Goal: Information Seeking & Learning: Learn about a topic

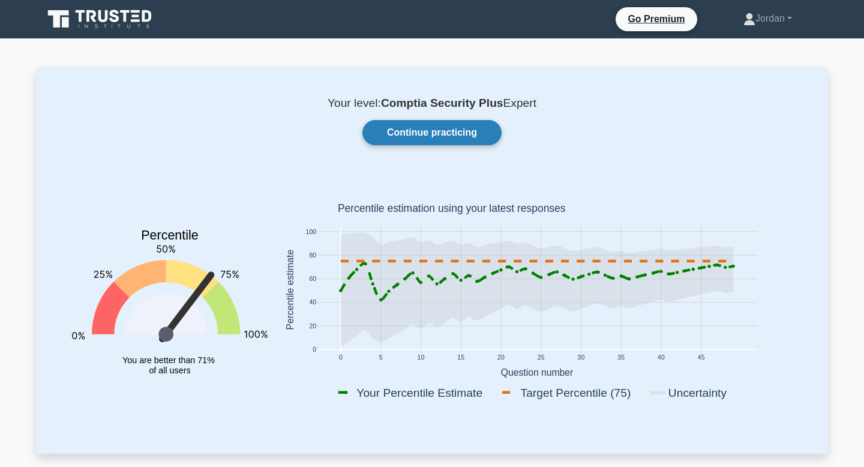
click at [421, 141] on link "Continue practicing" at bounding box center [432, 132] width 139 height 25
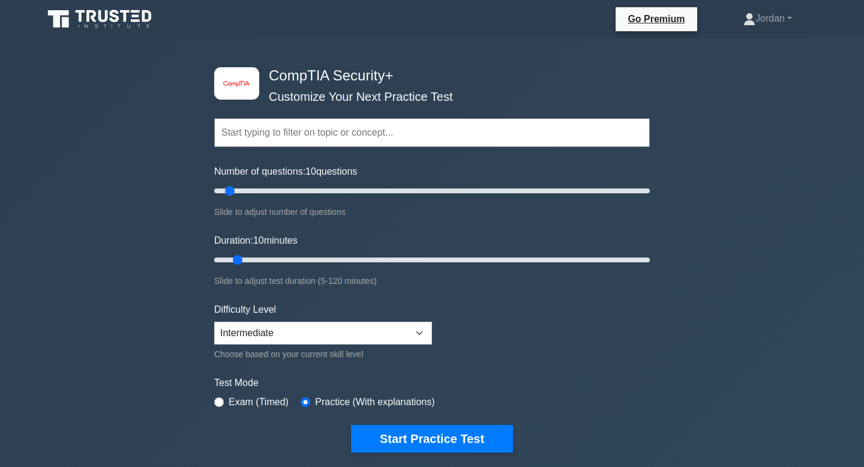
click at [390, 125] on input "text" at bounding box center [432, 132] width 436 height 29
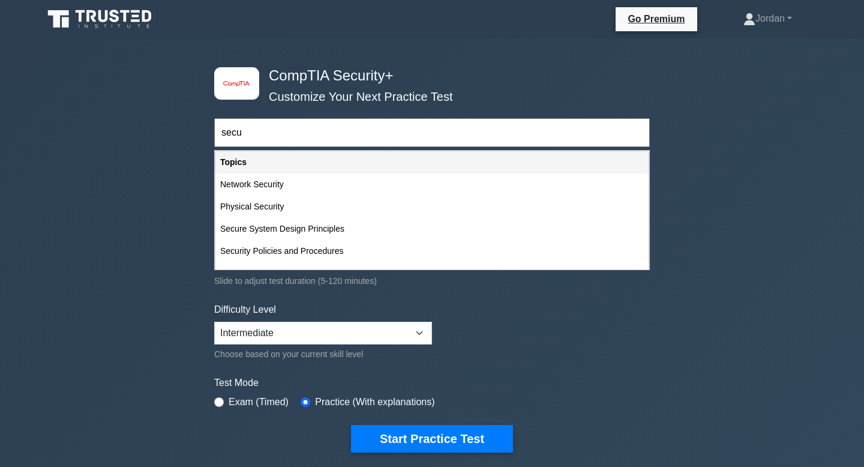
type input "secur"
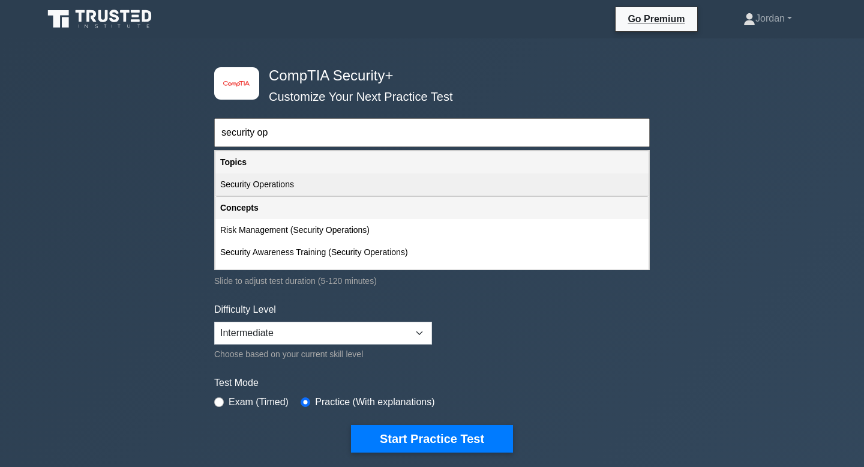
click at [258, 195] on div "Security Operations" at bounding box center [431, 184] width 433 height 22
type input "Security Operations"
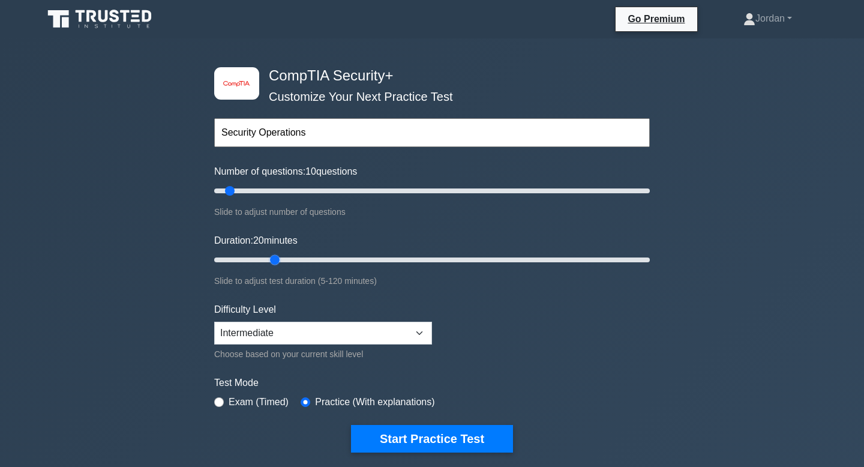
drag, startPoint x: 236, startPoint y: 262, endPoint x: 271, endPoint y: 255, distance: 36.0
type input "20"
click at [271, 255] on input "Duration: 20 minutes" at bounding box center [432, 260] width 436 height 14
drag, startPoint x: 229, startPoint y: 191, endPoint x: 238, endPoint y: 191, distance: 9.0
type input "15"
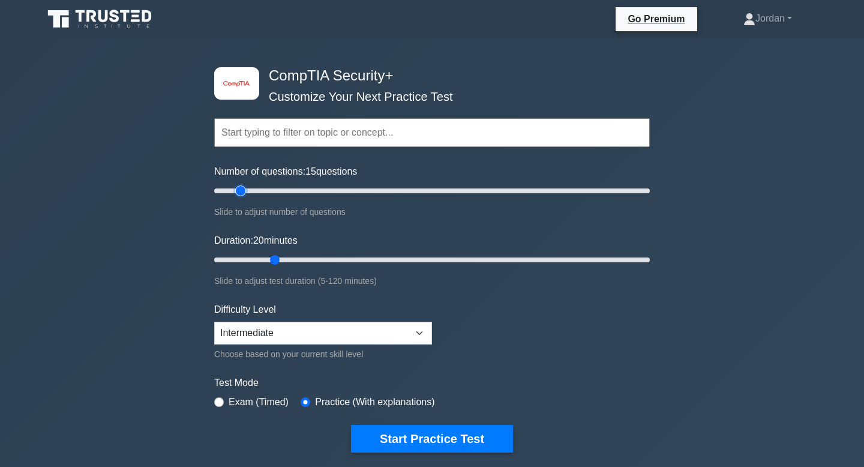
click at [238, 191] on input "Number of questions: 15 questions" at bounding box center [432, 191] width 436 height 14
click at [275, 336] on select "Beginner Intermediate Expert" at bounding box center [323, 333] width 218 height 23
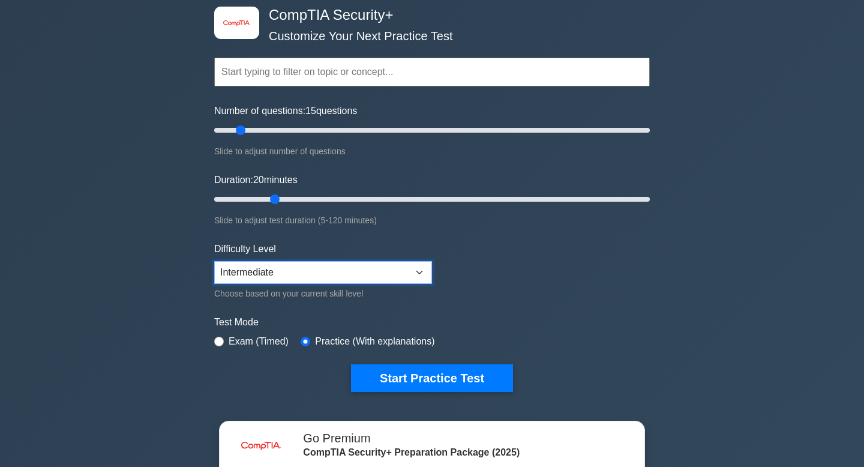
scroll to position [64, 0]
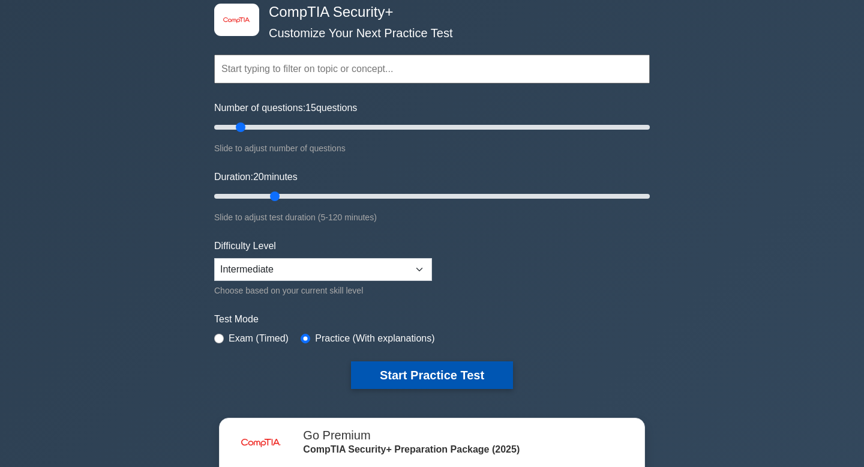
click at [391, 379] on button "Start Practice Test" at bounding box center [432, 375] width 162 height 28
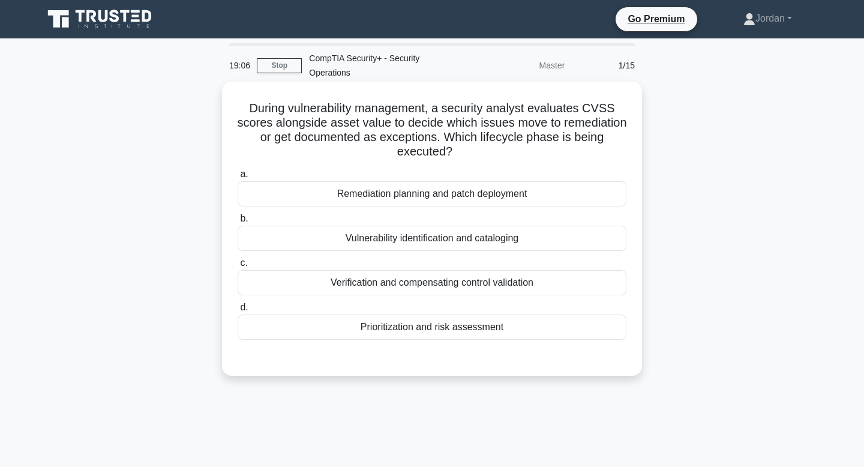
click at [445, 331] on div "Prioritization and risk assessment" at bounding box center [432, 327] width 389 height 25
click at [238, 312] on input "d. Prioritization and risk assessment" at bounding box center [238, 308] width 0 height 8
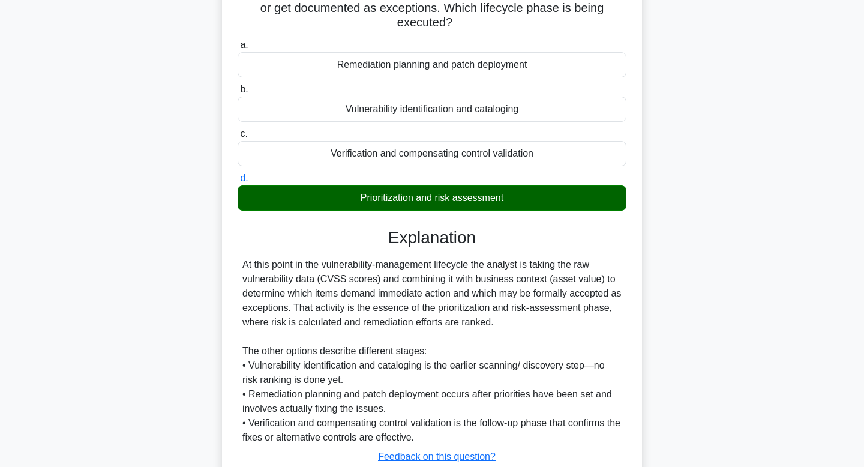
scroll to position [215, 0]
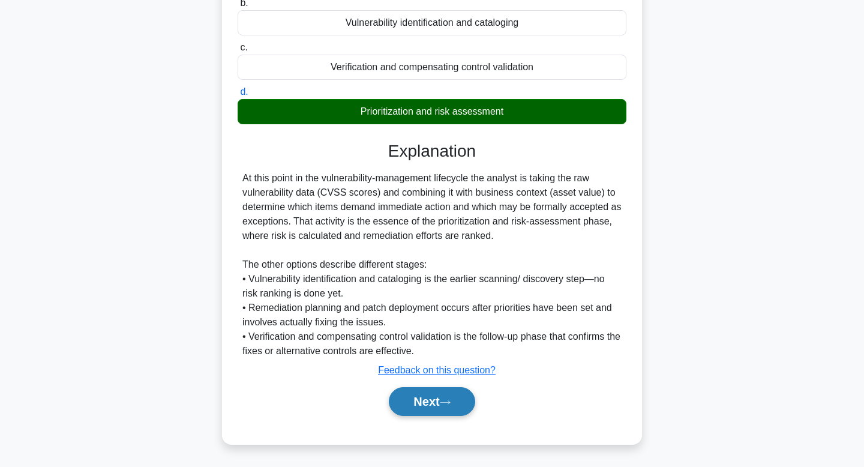
click at [417, 406] on button "Next" at bounding box center [432, 401] width 86 height 29
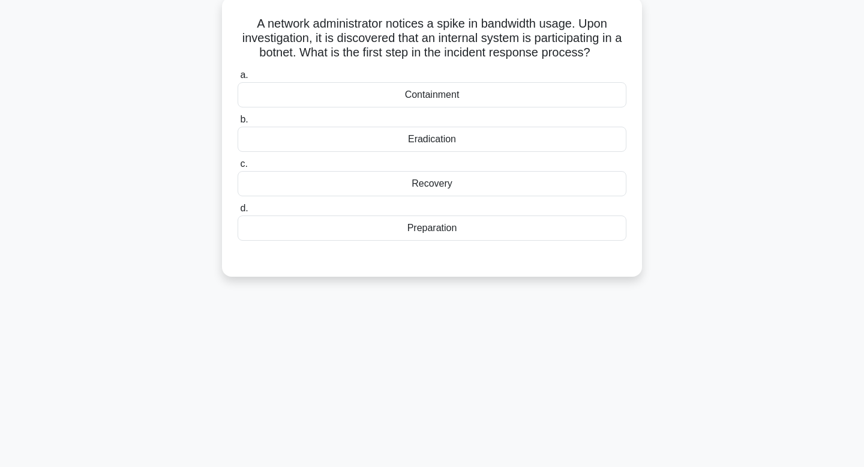
scroll to position [0, 0]
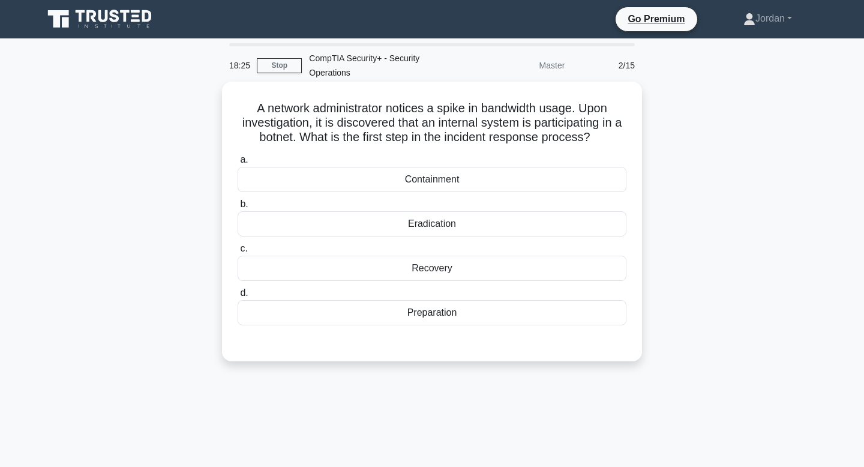
click at [421, 227] on div "Eradication" at bounding box center [432, 223] width 389 height 25
click at [238, 208] on input "b. Eradication" at bounding box center [238, 204] width 0 height 8
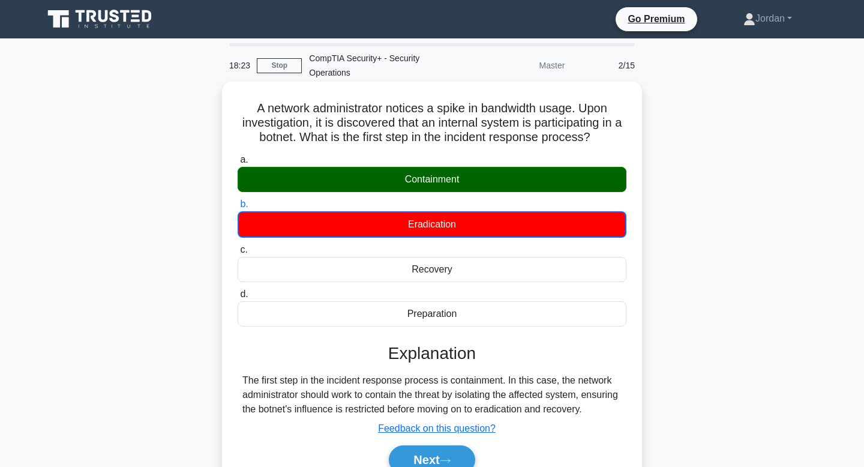
click at [420, 181] on div "Containment" at bounding box center [432, 179] width 389 height 25
click at [238, 164] on input "a. Containment" at bounding box center [238, 160] width 0 height 8
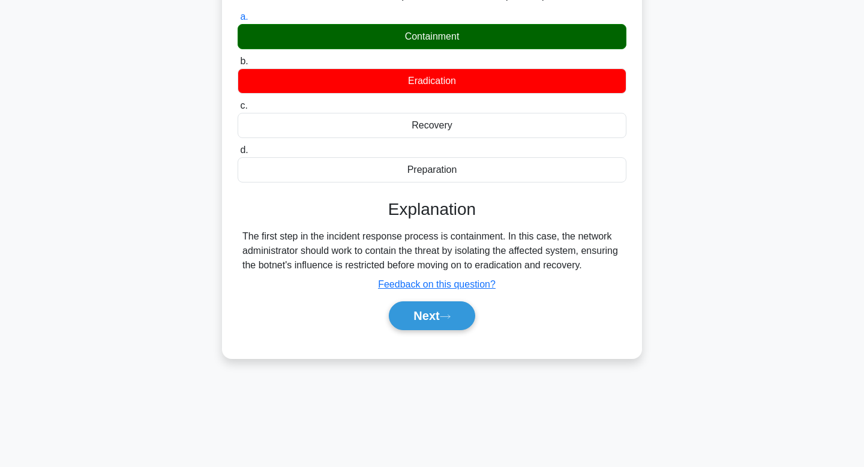
scroll to position [181, 0]
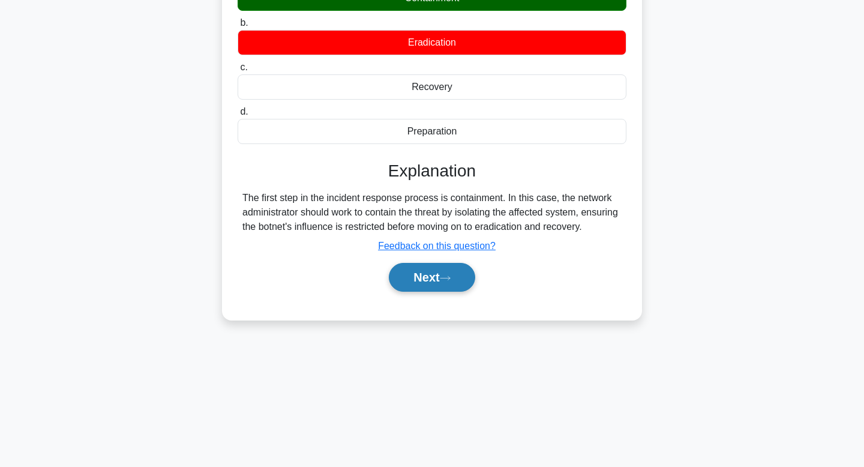
click at [412, 292] on button "Next" at bounding box center [432, 277] width 86 height 29
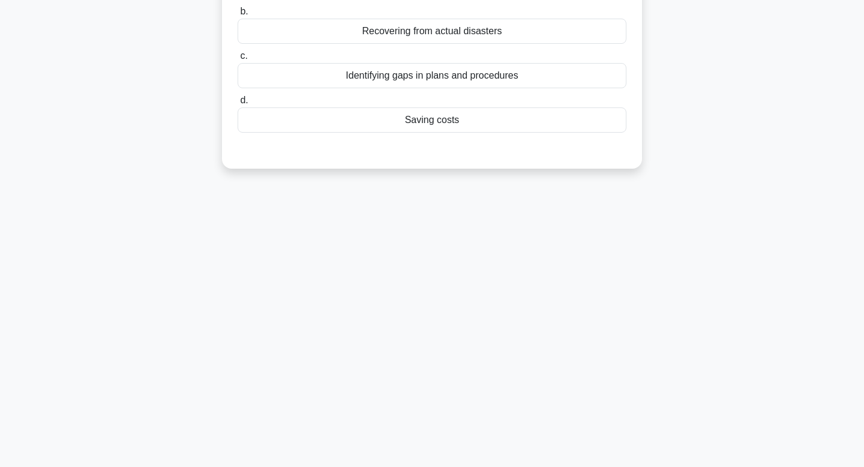
scroll to position [0, 0]
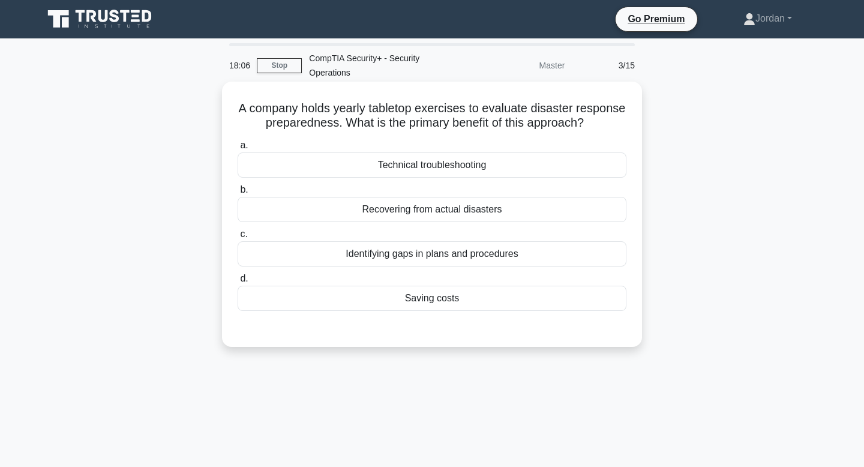
click at [459, 214] on div "Recovering from actual disasters" at bounding box center [432, 209] width 389 height 25
click at [238, 194] on input "b. Recovering from actual disasters" at bounding box center [238, 190] width 0 height 8
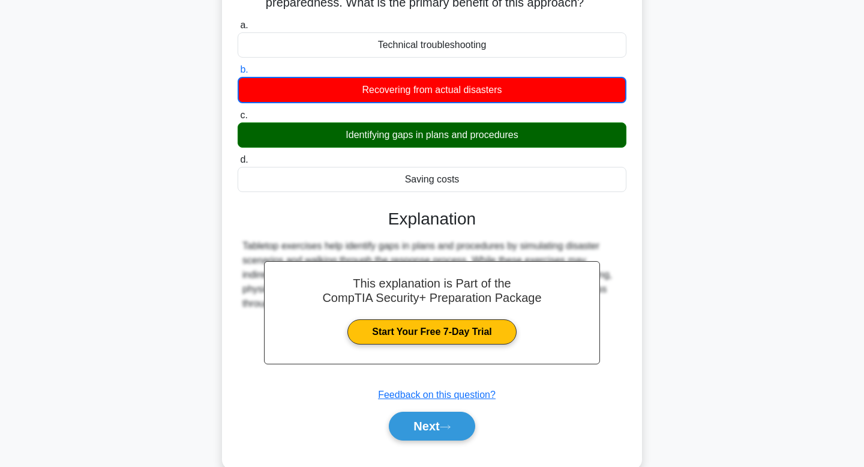
scroll to position [134, 0]
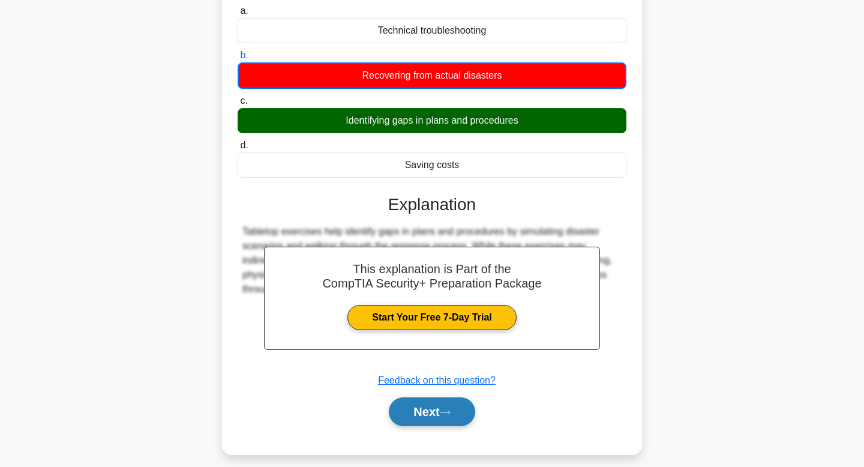
click at [412, 426] on button "Next" at bounding box center [432, 411] width 86 height 29
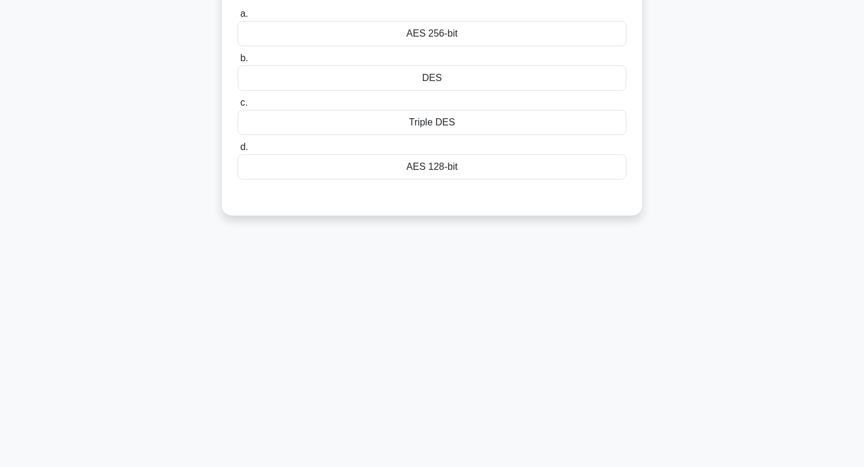
scroll to position [0, 0]
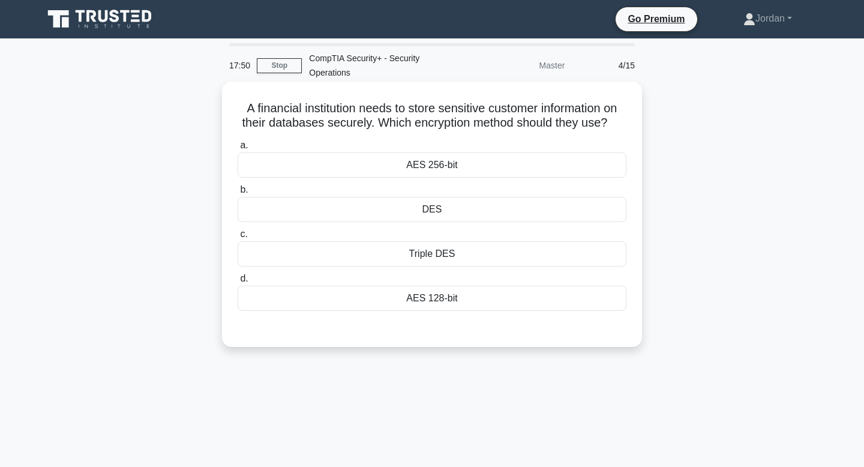
click at [423, 164] on div "AES 256-bit" at bounding box center [432, 164] width 389 height 25
click at [238, 149] on input "a. AES 256-bit" at bounding box center [238, 146] width 0 height 8
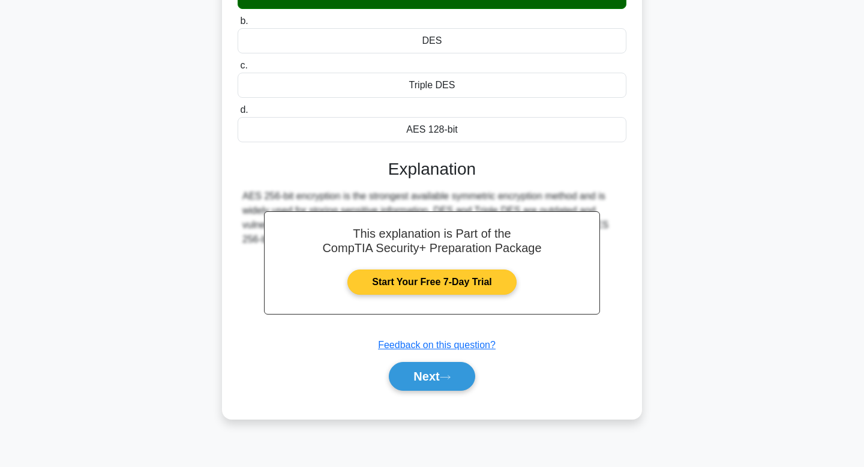
scroll to position [181, 0]
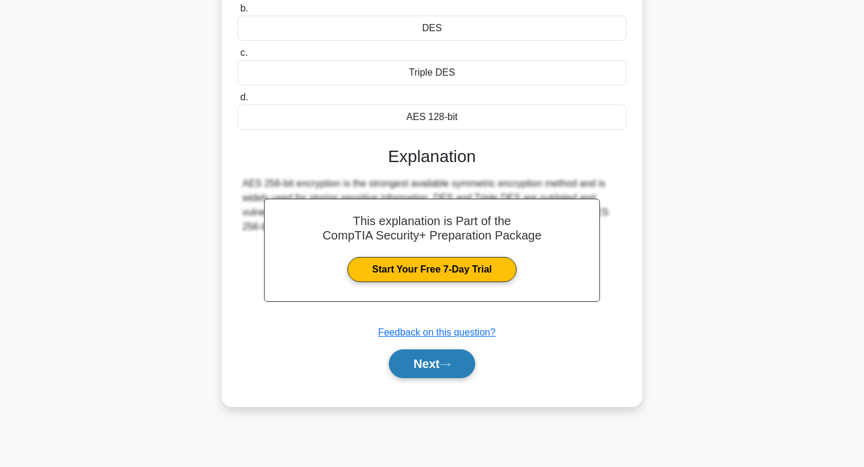
click at [431, 360] on button "Next" at bounding box center [432, 363] width 86 height 29
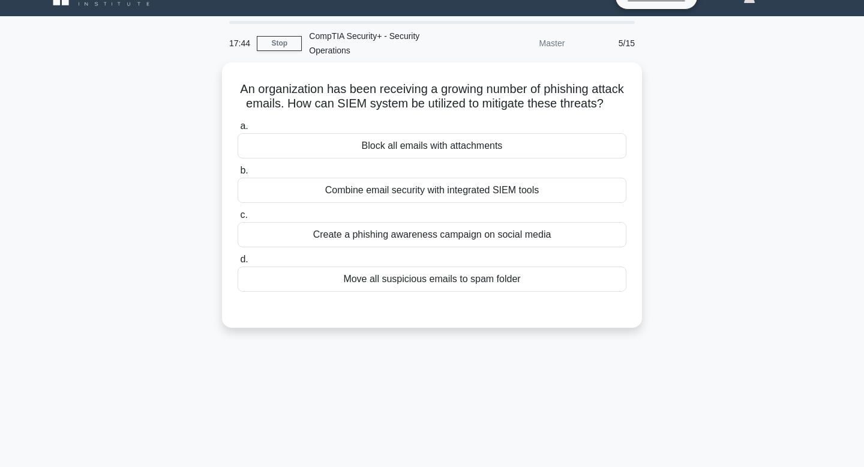
scroll to position [0, 0]
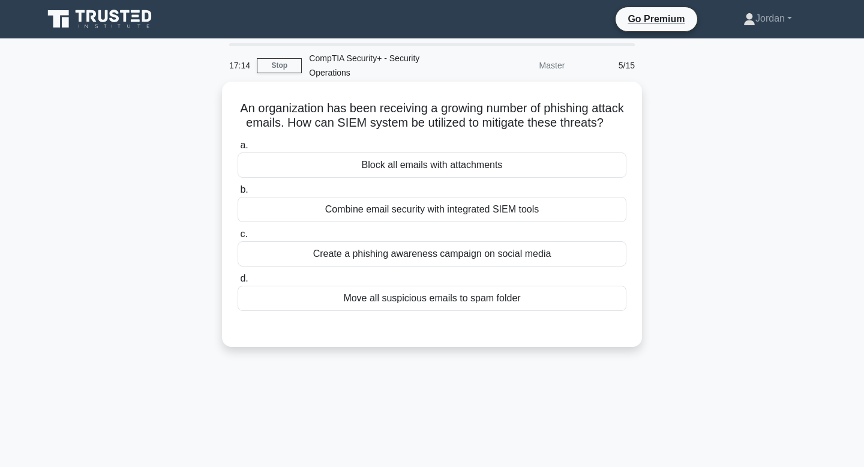
click at [402, 301] on div "Move all suspicious emails to spam folder" at bounding box center [432, 298] width 389 height 25
click at [238, 283] on input "d. Move all suspicious emails to spam folder" at bounding box center [238, 279] width 0 height 8
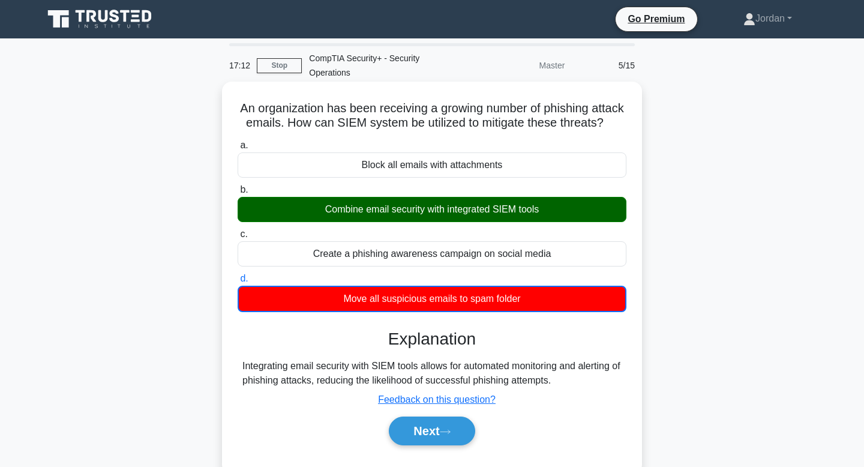
click at [393, 213] on div "Combine email security with integrated SIEM tools" at bounding box center [432, 209] width 389 height 25
click at [238, 194] on input "b. Combine email security with integrated SIEM tools" at bounding box center [238, 190] width 0 height 8
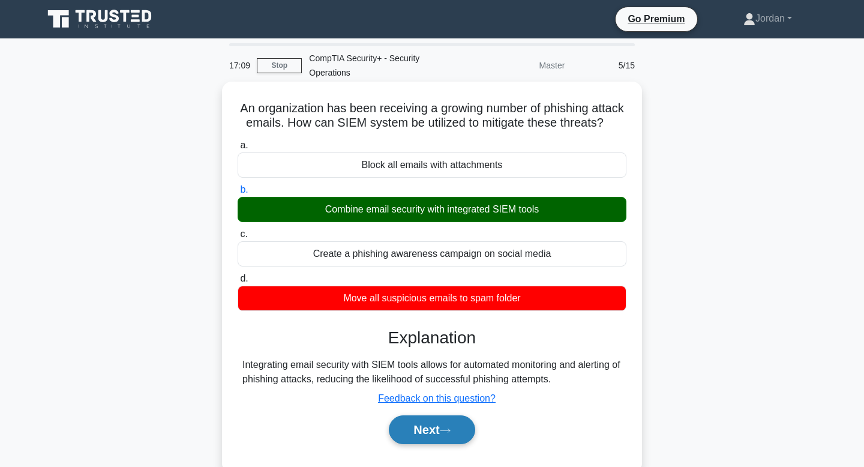
click at [429, 430] on button "Next" at bounding box center [432, 429] width 86 height 29
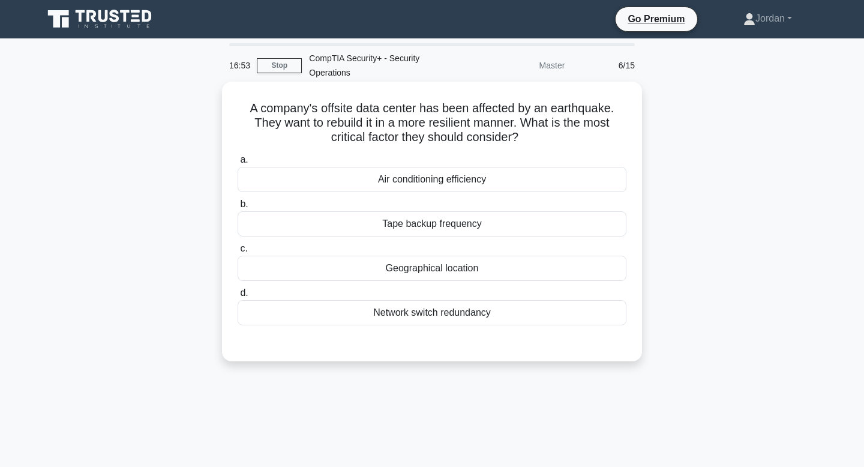
click at [414, 263] on div "Geographical location" at bounding box center [432, 268] width 389 height 25
click at [238, 253] on input "c. Geographical location" at bounding box center [238, 249] width 0 height 8
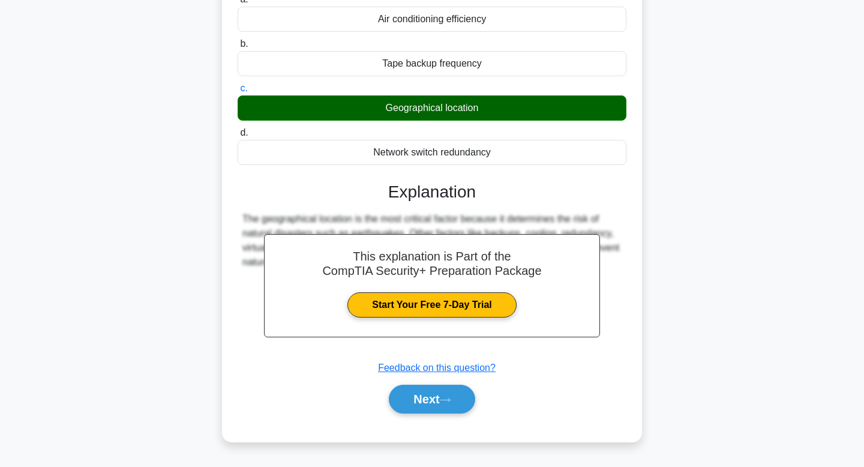
scroll to position [181, 0]
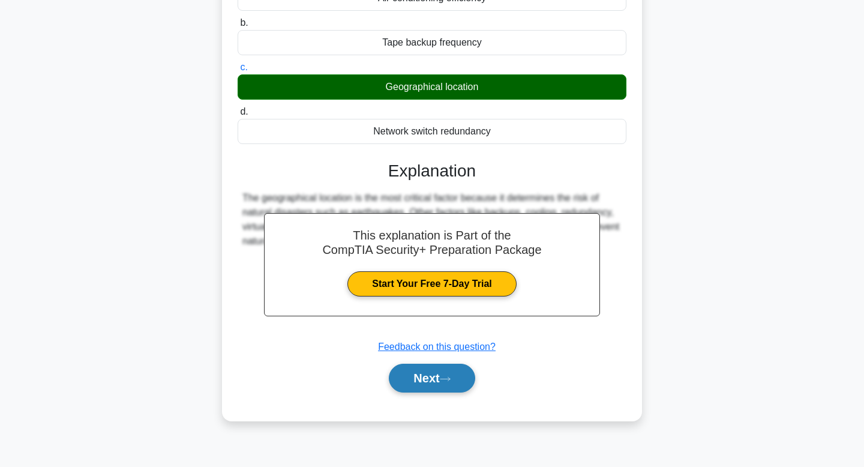
click at [431, 387] on button "Next" at bounding box center [432, 378] width 86 height 29
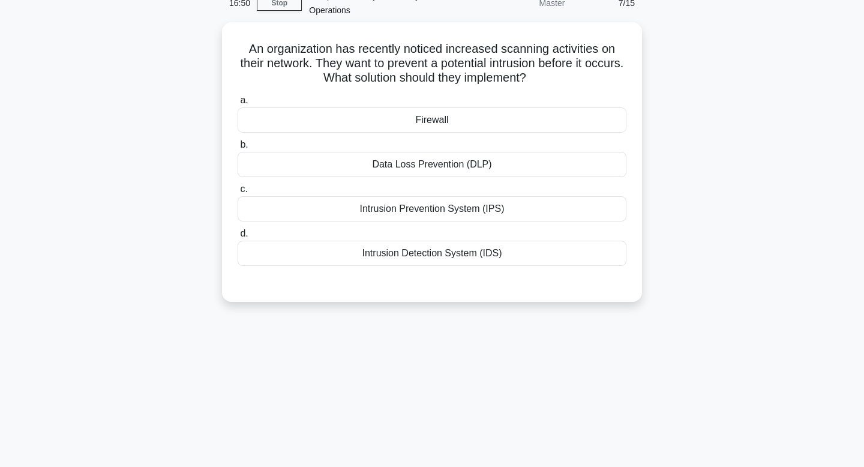
scroll to position [0, 0]
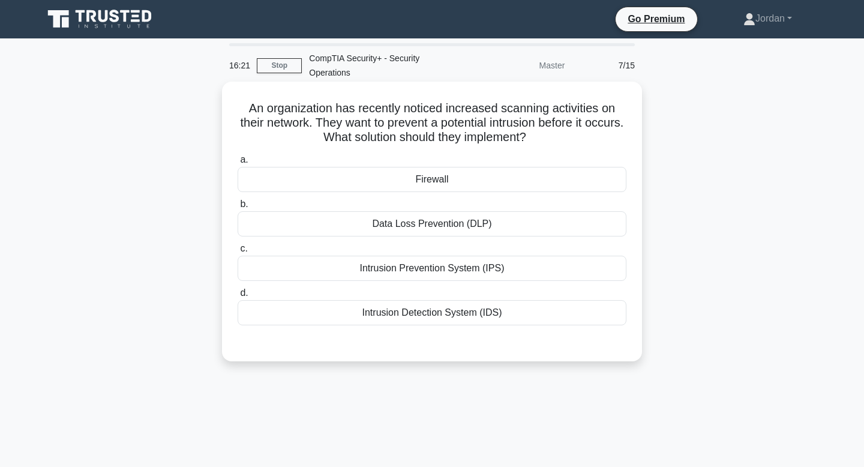
click at [415, 178] on div "Firewall" at bounding box center [432, 179] width 389 height 25
click at [238, 164] on input "a. Firewall" at bounding box center [238, 160] width 0 height 8
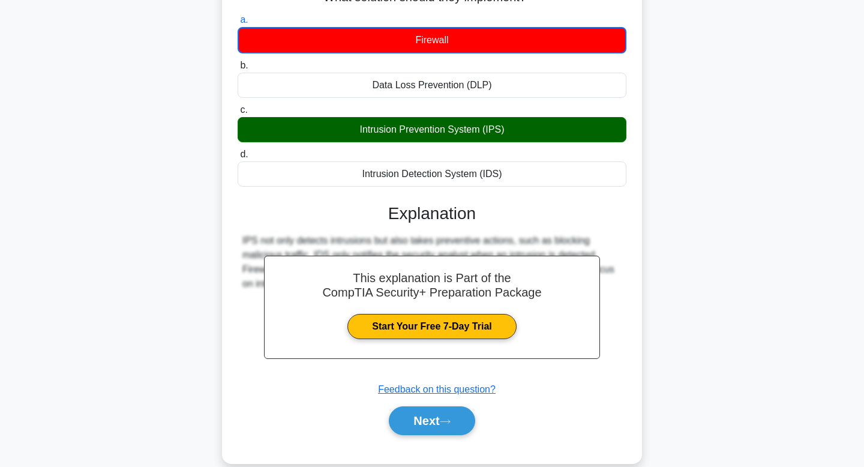
scroll to position [145, 0]
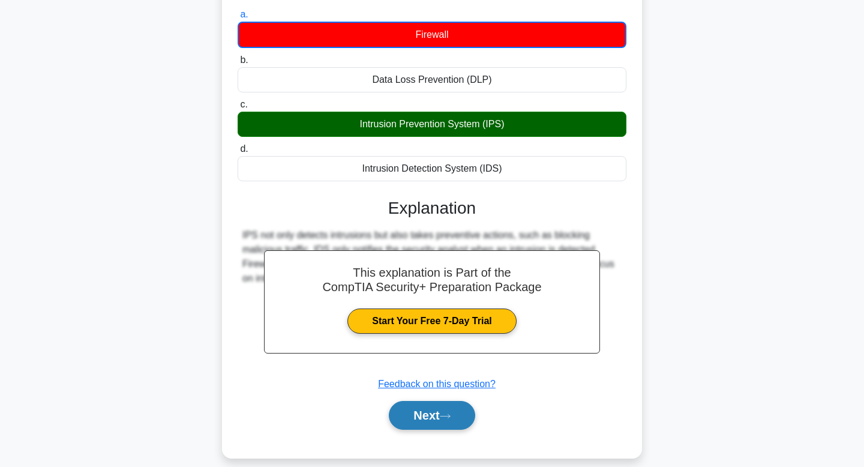
click at [413, 421] on button "Next" at bounding box center [432, 415] width 86 height 29
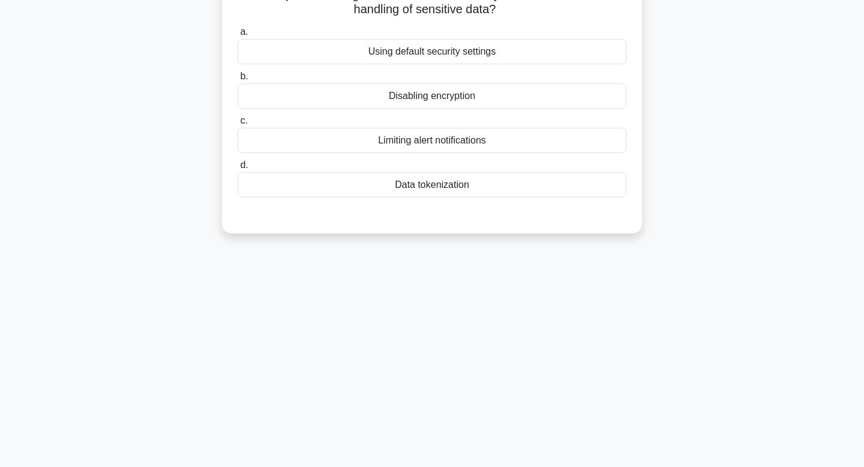
scroll to position [0, 0]
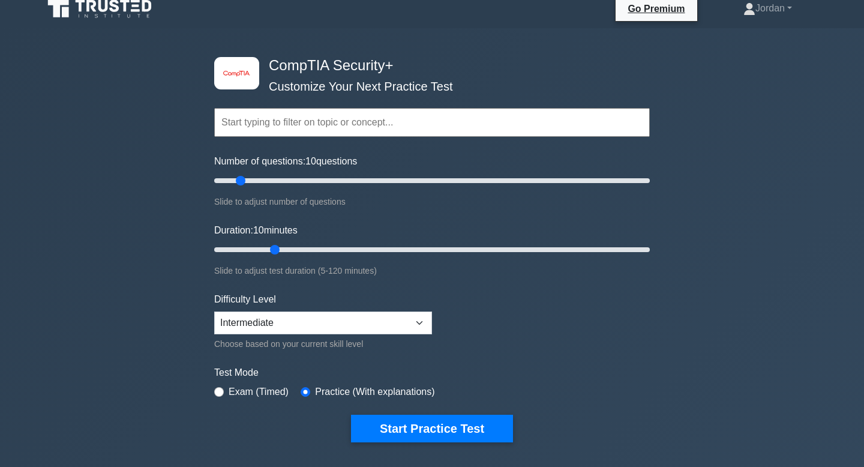
scroll to position [8, 0]
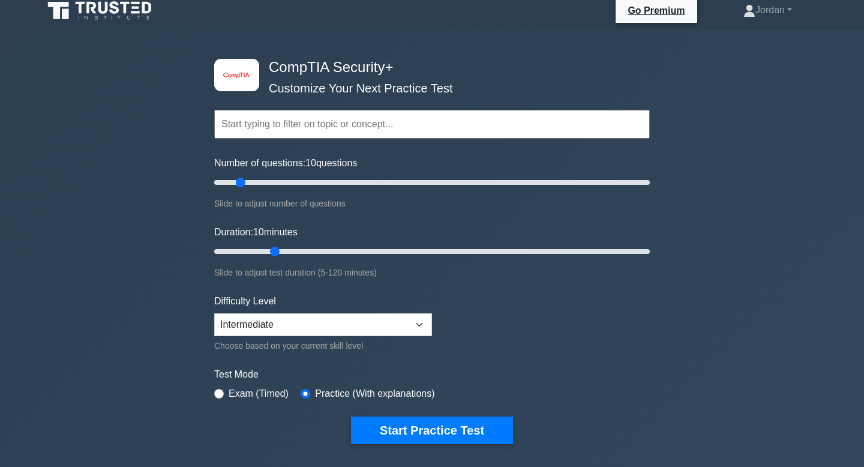
click at [346, 127] on input "text" at bounding box center [432, 124] width 436 height 29
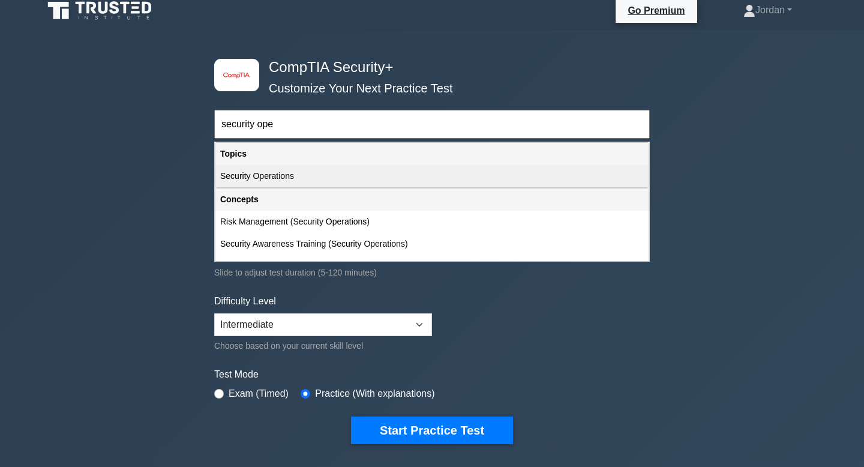
click at [305, 182] on div "Security Operations" at bounding box center [431, 176] width 433 height 22
type input "Security Operations"
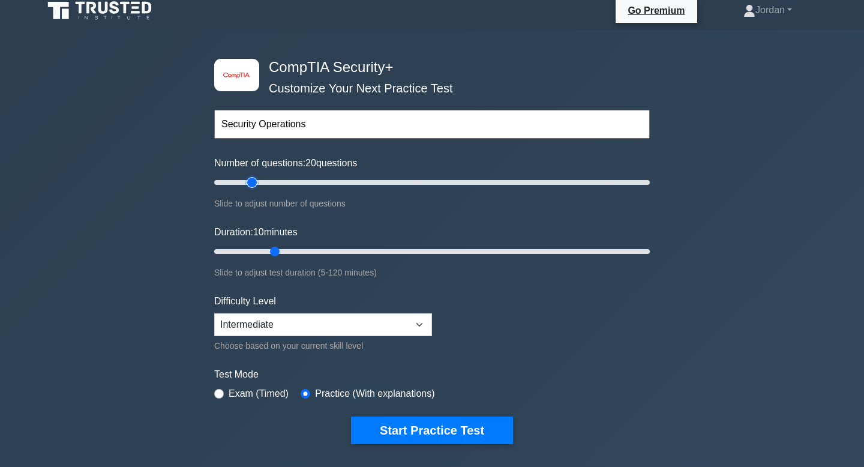
type input "15"
click at [242, 183] on input "Number of questions: 15 questions" at bounding box center [432, 182] width 436 height 14
drag, startPoint x: 274, startPoint y: 246, endPoint x: 288, endPoint y: 246, distance: 14.4
type input "25"
click at [288, 246] on input "Duration: 25 minutes" at bounding box center [432, 251] width 436 height 14
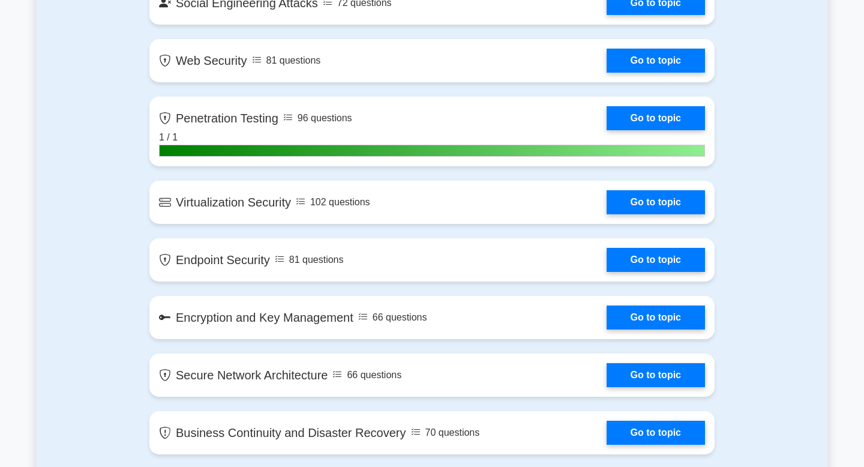
scroll to position [1951, 0]
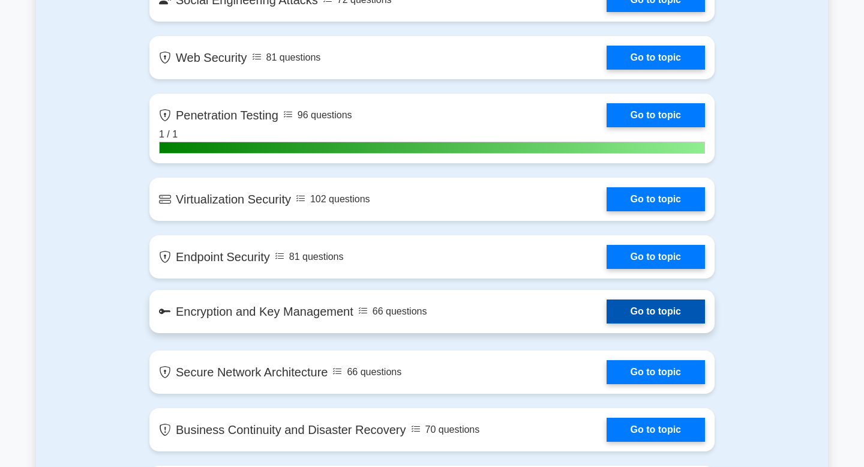
click at [609, 312] on link "Go to topic" at bounding box center [656, 312] width 98 height 24
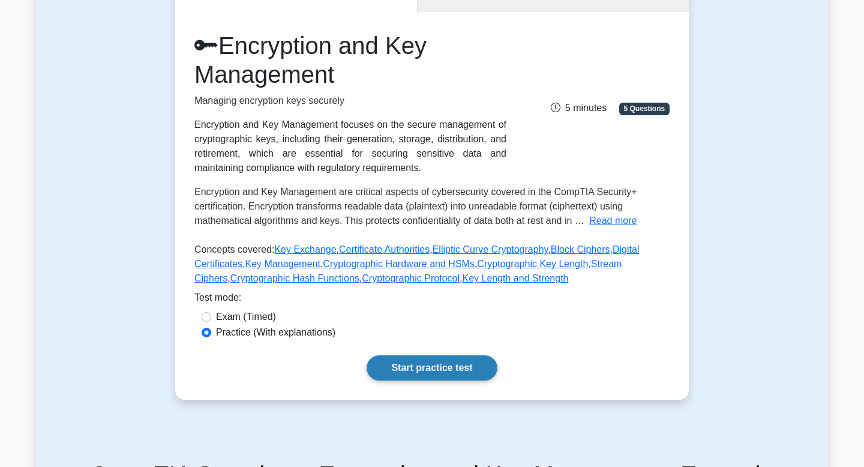
scroll to position [137, 0]
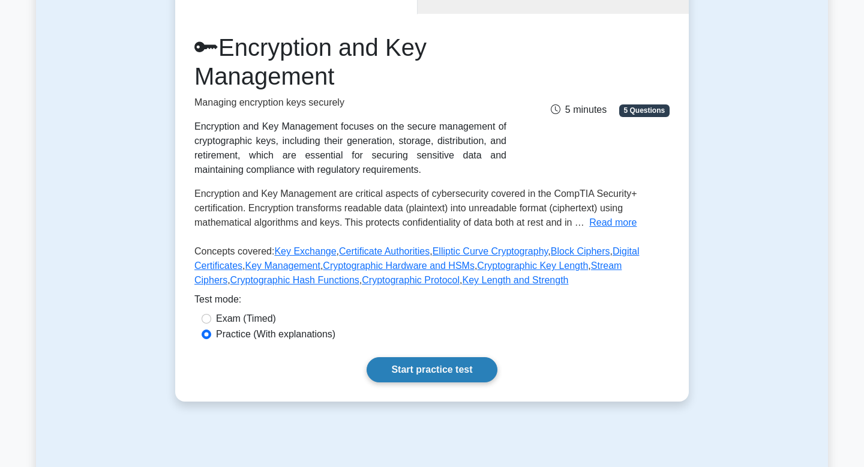
click at [428, 373] on link "Start practice test" at bounding box center [432, 369] width 130 height 25
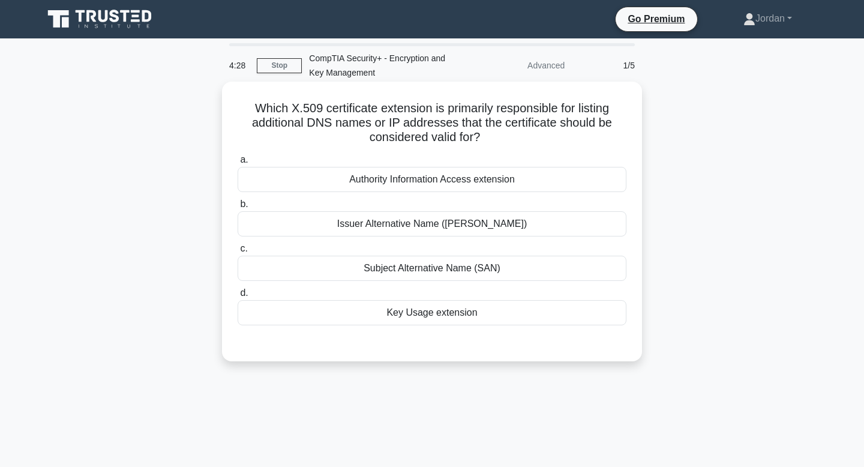
click at [420, 183] on div "Authority Information Access extension" at bounding box center [432, 179] width 389 height 25
click at [238, 164] on input "a. Authority Information Access extension" at bounding box center [238, 160] width 0 height 8
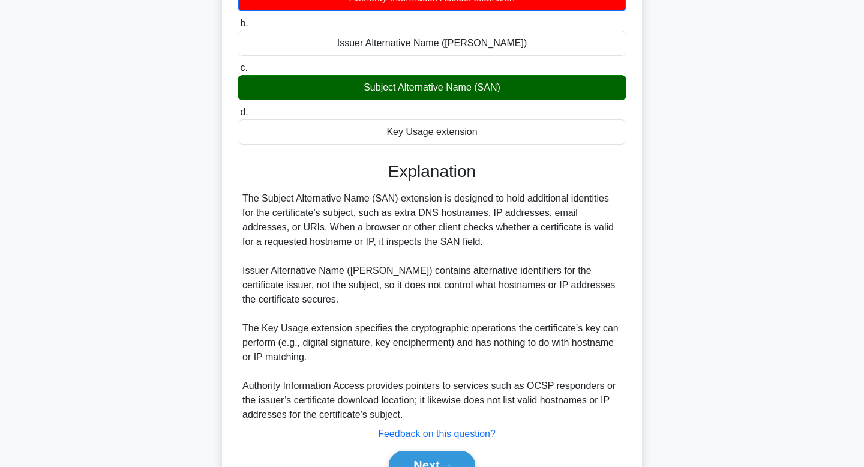
scroll to position [245, 0]
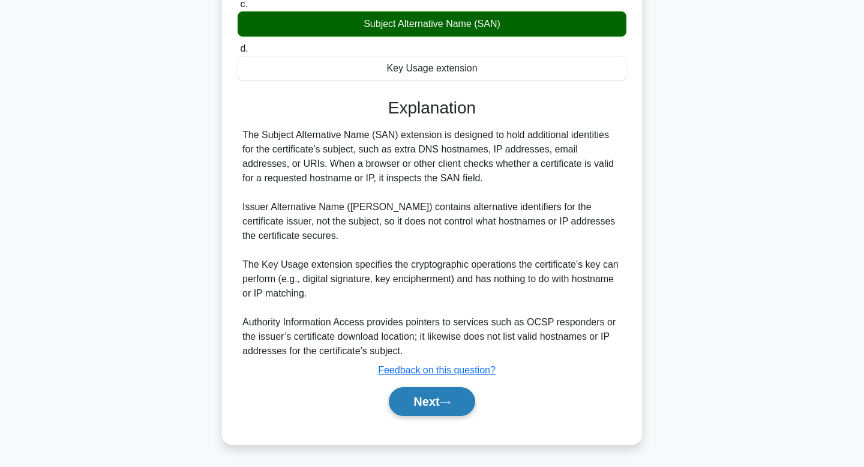
click at [409, 413] on button "Next" at bounding box center [432, 401] width 86 height 29
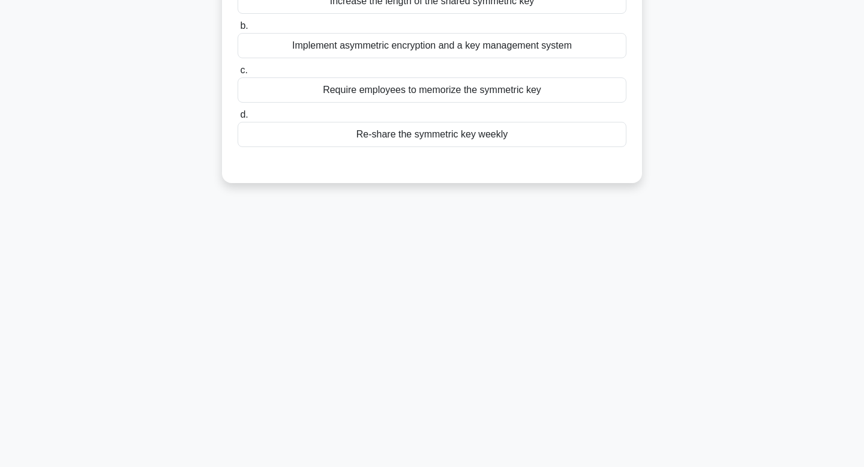
scroll to position [0, 0]
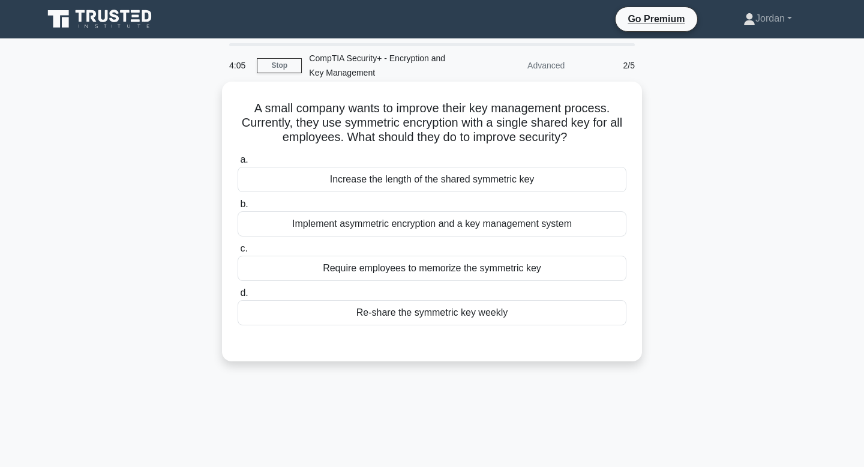
click at [366, 226] on div "Implement asymmetric encryption and a key management system" at bounding box center [432, 223] width 389 height 25
click at [238, 208] on input "b. Implement asymmetric encryption and a key management system" at bounding box center [238, 204] width 0 height 8
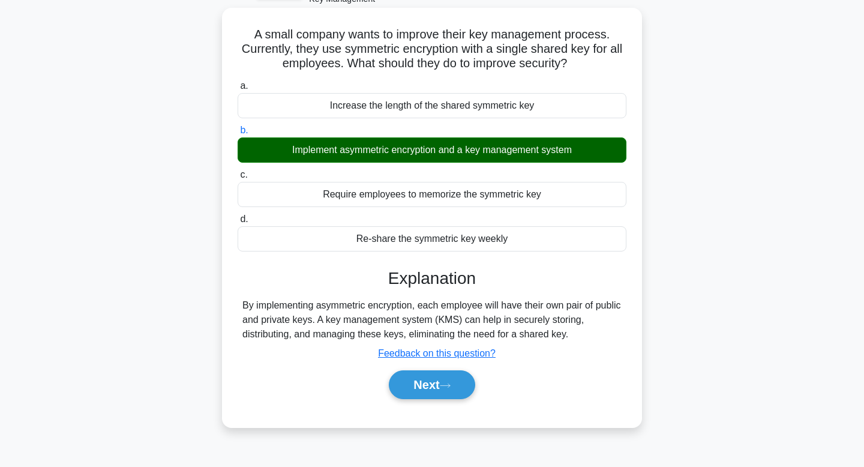
scroll to position [181, 0]
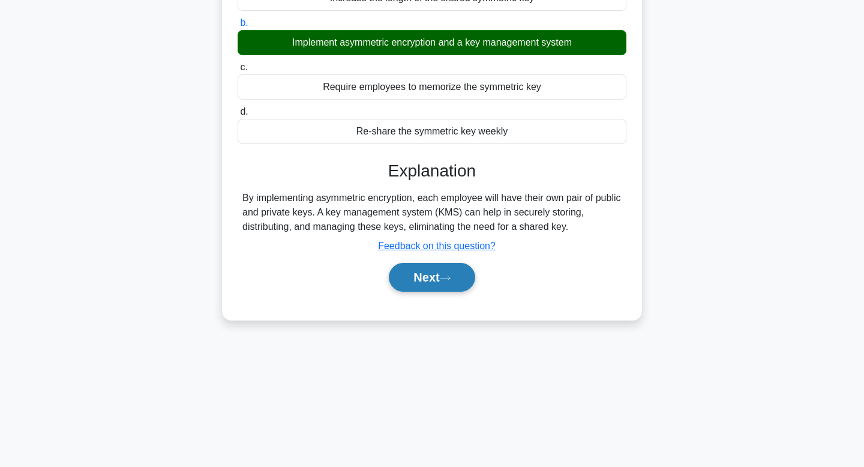
click at [407, 279] on button "Next" at bounding box center [432, 277] width 86 height 29
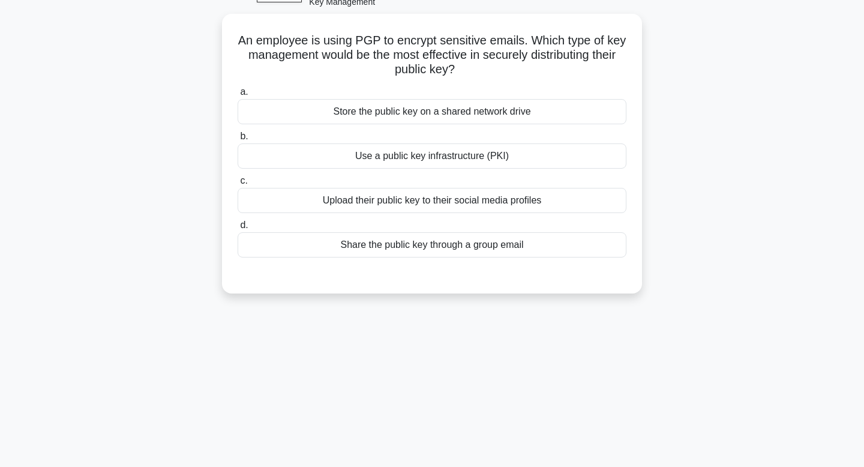
scroll to position [0, 0]
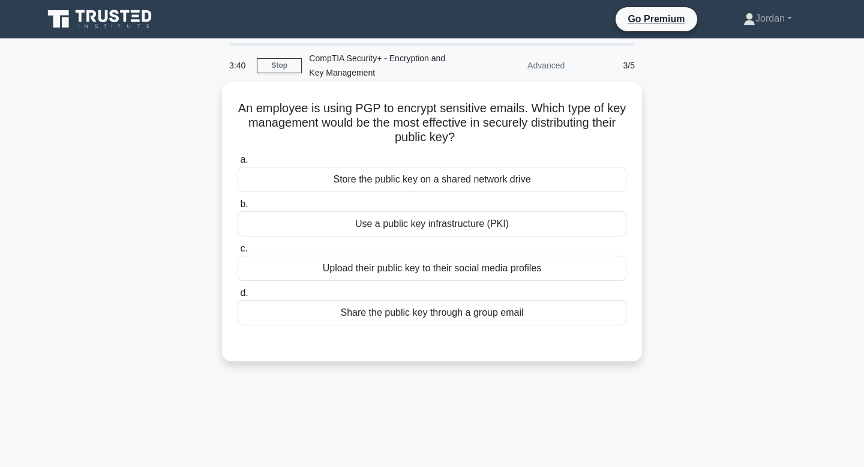
click at [421, 235] on div "Use a public key infrastructure (PKI)" at bounding box center [432, 223] width 389 height 25
click at [238, 208] on input "b. Use a public key infrastructure (PKI)" at bounding box center [238, 204] width 0 height 8
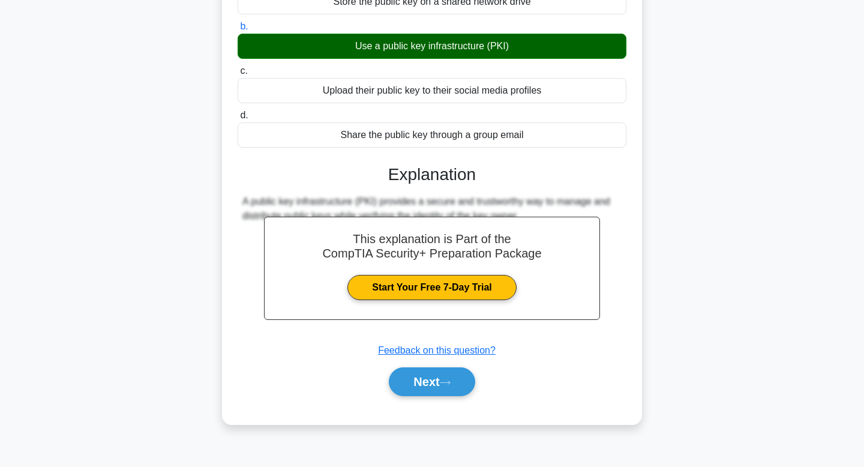
scroll to position [181, 0]
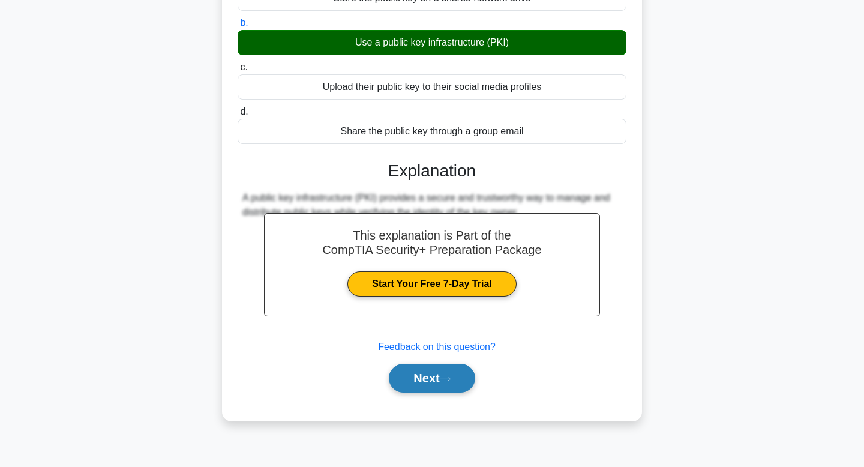
click at [421, 377] on button "Next" at bounding box center [432, 378] width 86 height 29
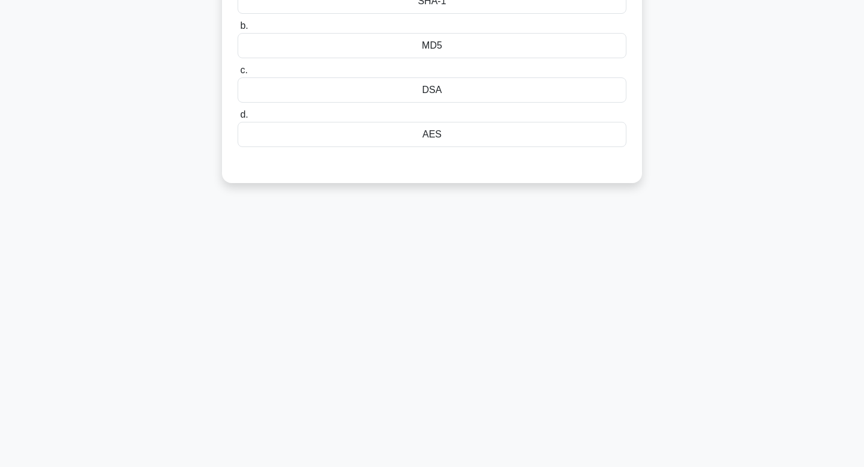
scroll to position [0, 0]
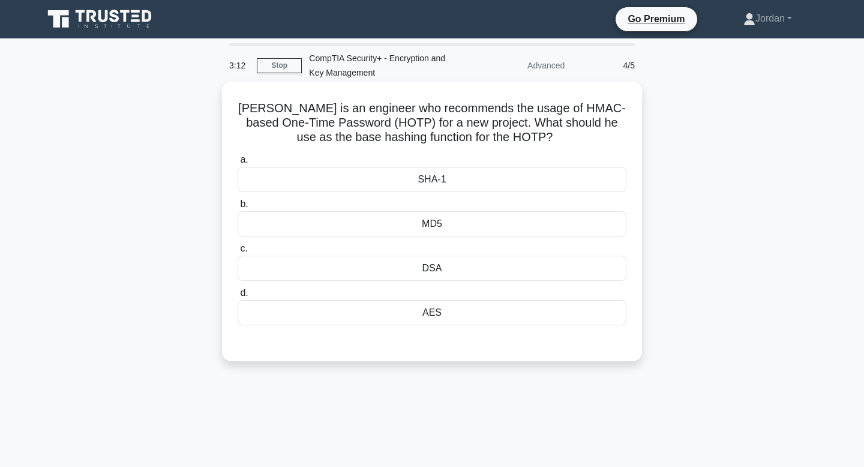
click at [431, 227] on div "MD5" at bounding box center [432, 223] width 389 height 25
click at [238, 208] on input "b. MD5" at bounding box center [238, 204] width 0 height 8
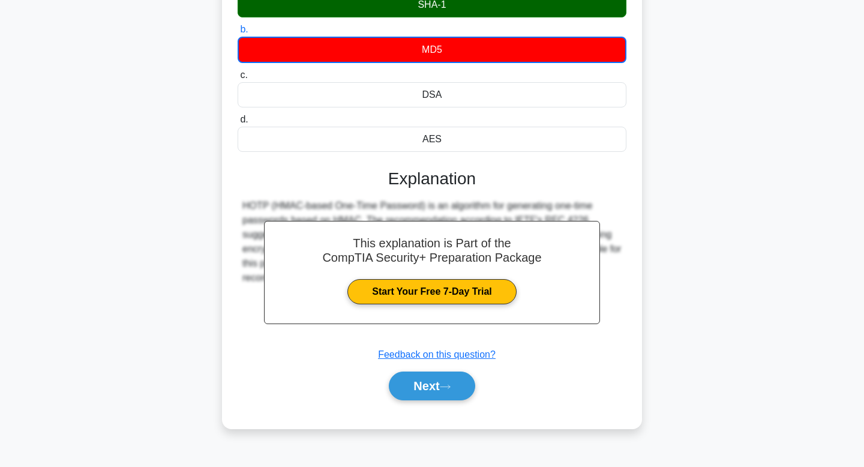
scroll to position [181, 0]
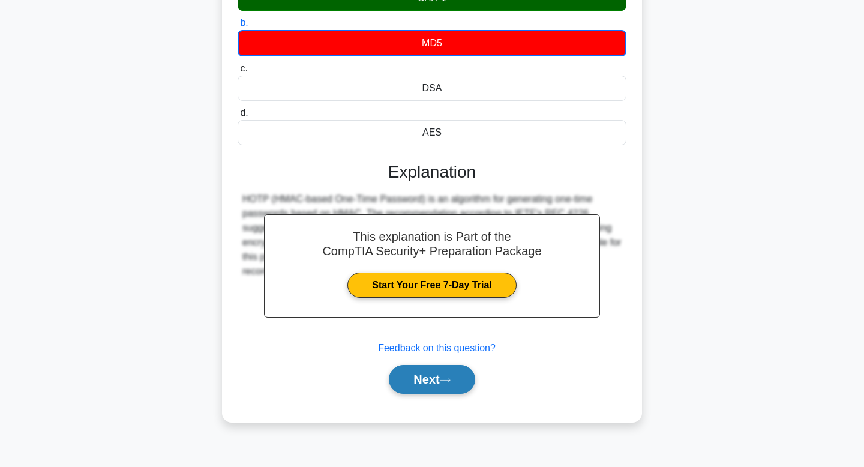
click at [427, 379] on button "Next" at bounding box center [432, 379] width 86 height 29
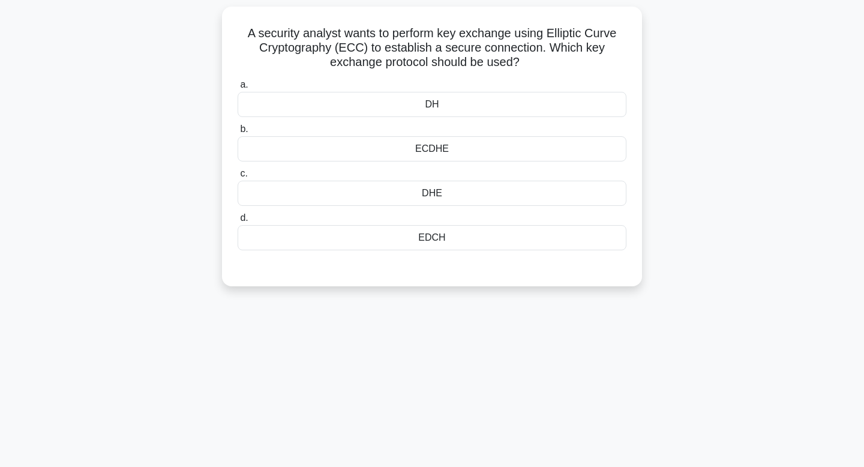
scroll to position [0, 0]
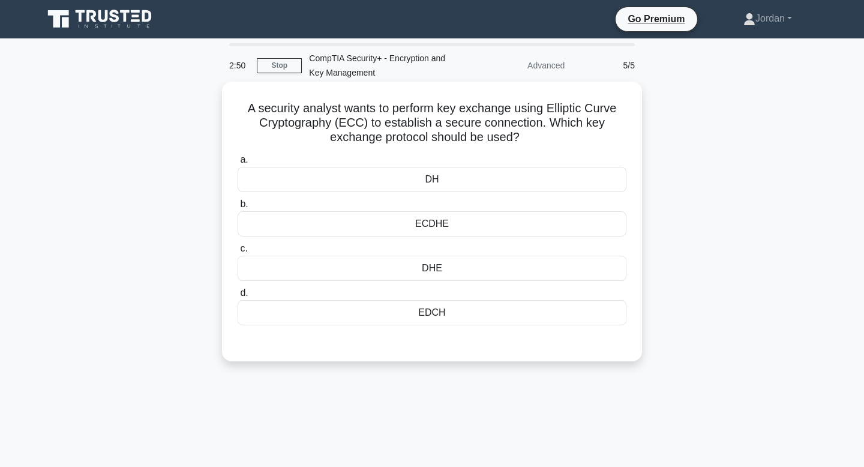
click at [433, 222] on div "ECDHE" at bounding box center [432, 223] width 389 height 25
click at [238, 208] on input "b. ECDHE" at bounding box center [238, 204] width 0 height 8
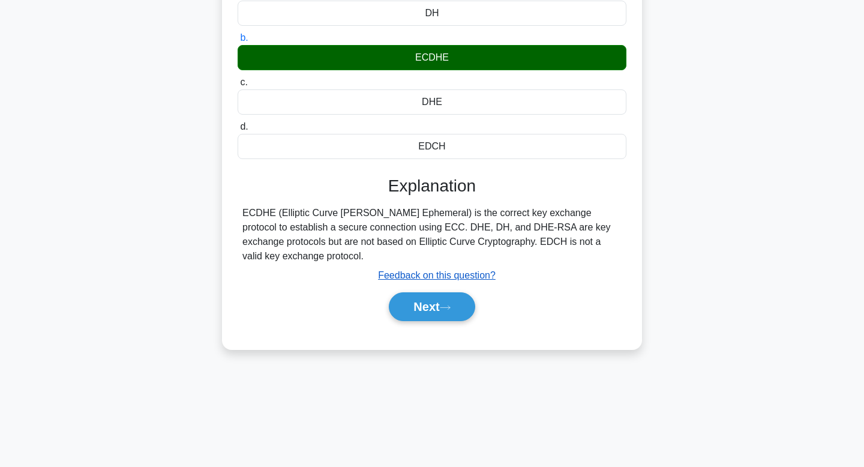
scroll to position [167, 0]
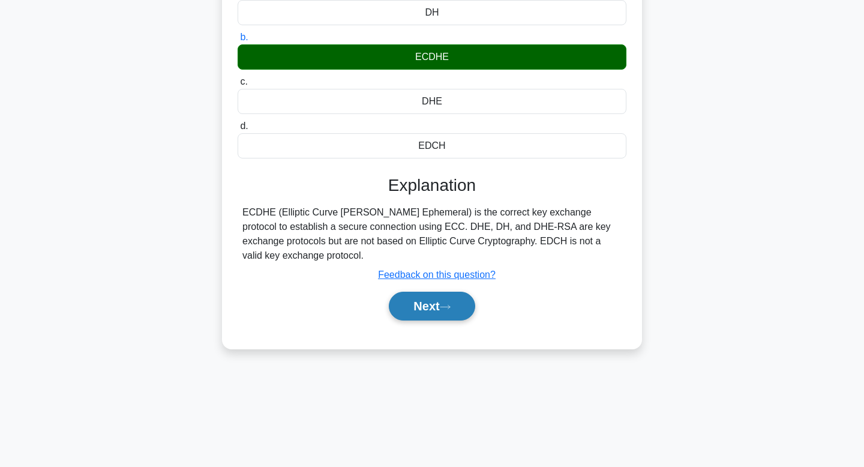
click at [447, 303] on button "Next" at bounding box center [432, 306] width 86 height 29
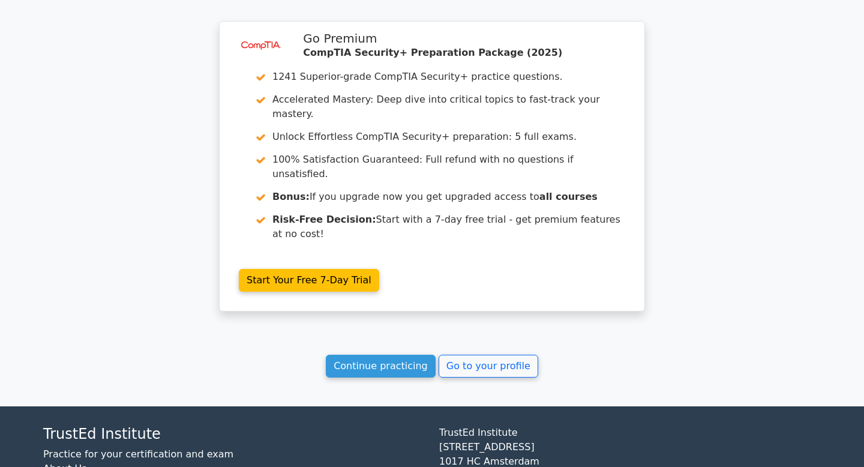
scroll to position [1724, 0]
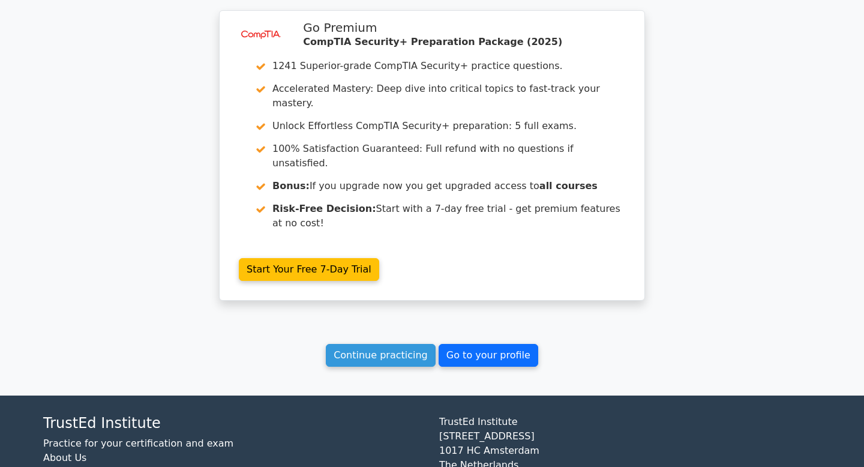
click at [461, 344] on link "Go to your profile" at bounding box center [489, 355] width 100 height 23
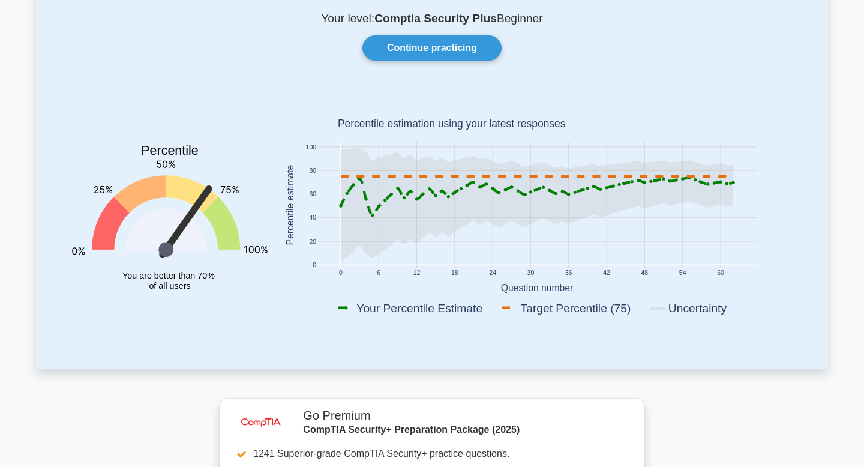
scroll to position [84, 0]
click at [351, 202] on icon at bounding box center [537, 206] width 393 height 114
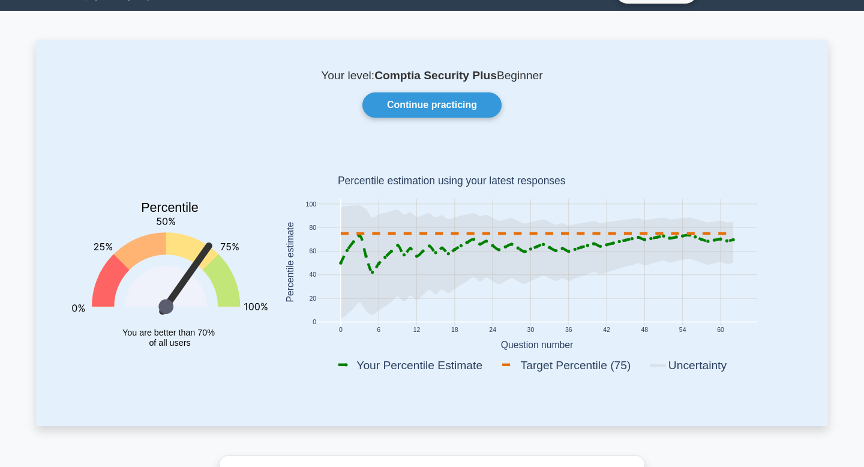
scroll to position [0, 0]
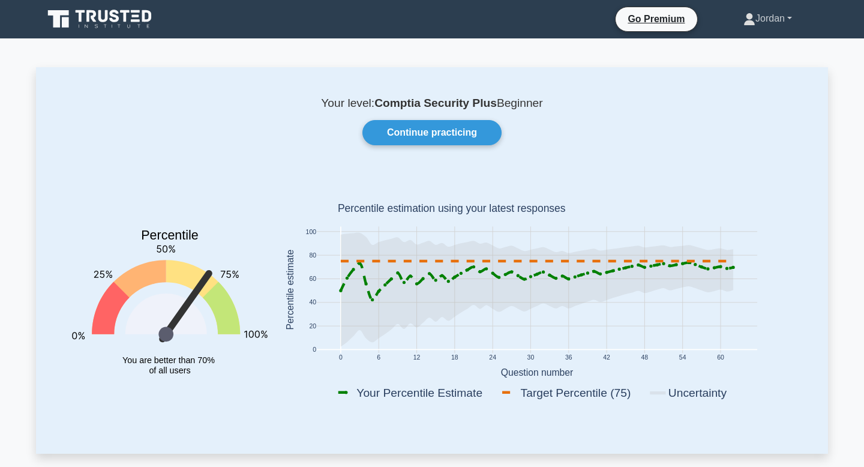
click at [744, 20] on icon at bounding box center [749, 22] width 11 height 5
click at [747, 63] on link "Settings" at bounding box center [762, 65] width 95 height 19
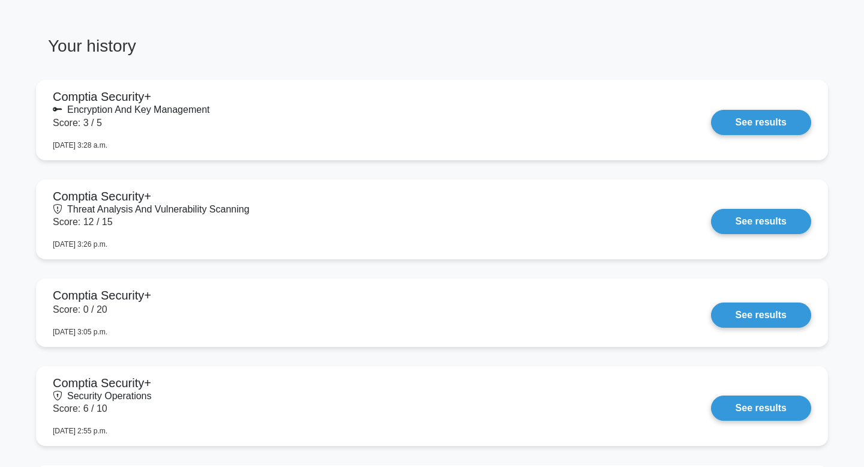
scroll to position [934, 0]
